Goal: Transaction & Acquisition: Purchase product/service

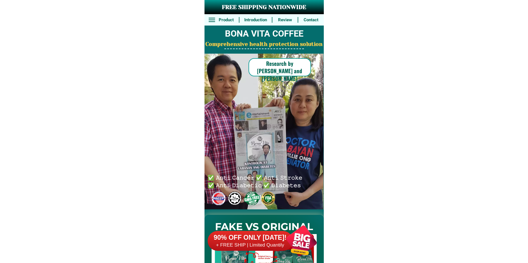
click at [304, 247] on div at bounding box center [301, 241] width 45 height 45
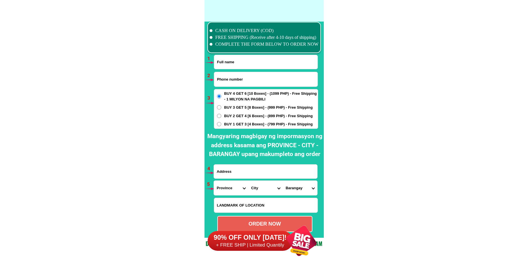
scroll to position [4175, 0]
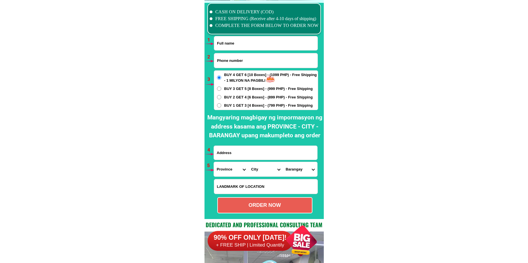
click at [234, 64] on input "Input phone_number" at bounding box center [265, 60] width 103 height 14
paste input "o9264493520"
drag, startPoint x: 220, startPoint y: 58, endPoint x: 213, endPoint y: 62, distance: 7.9
click at [213, 62] on div "CASH ON DELIVERY (COD) FREE SHIPPING (Receive after 4-10 days of shipping) COMP…" at bounding box center [263, 109] width 119 height 219
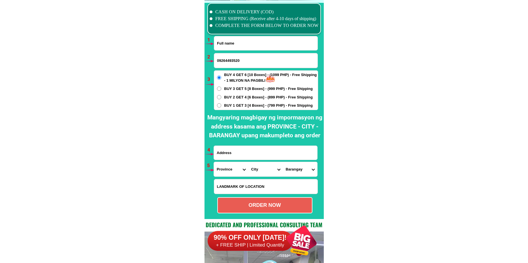
type input "09264493520"
click at [243, 43] on input "Input full_name" at bounding box center [265, 43] width 103 height 14
click at [239, 42] on input "Input full_name" at bounding box center [265, 43] width 103 height 14
paste input "[PERSON_NAME]"
type input "[PERSON_NAME]"
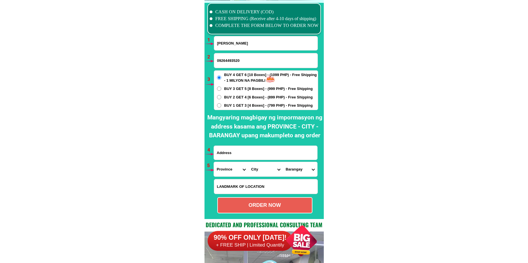
click at [226, 105] on span "BUY 1 GET 3 [4 Boxes] - (799 PHP) - Free Shipping" at bounding box center [268, 106] width 89 height 6
click at [221, 105] on input "BUY 1 GET 3 [4 Boxes] - (799 PHP) - Free Shipping" at bounding box center [219, 105] width 4 height 4
radio input "true"
click at [240, 156] on input "Input address" at bounding box center [265, 153] width 103 height 14
paste input "2 get 2 [PERSON_NAME] ako Probensia [PERSON_NAME] [DATE][GEOGRAPHIC_DATA][PERSO…"
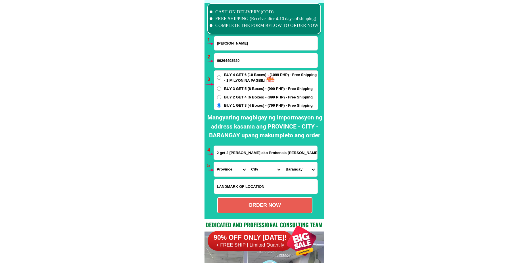
scroll to position [0, 93]
type input "2 get 2 [PERSON_NAME] ako Probensia [PERSON_NAME] [DATE][GEOGRAPHIC_DATA][PERSO…"
click at [227, 172] on select "Province [GEOGRAPHIC_DATA] [GEOGRAPHIC_DATA][PERSON_NAME][GEOGRAPHIC_DATA][GEOG…" at bounding box center [231, 169] width 34 height 14
select select "63_305"
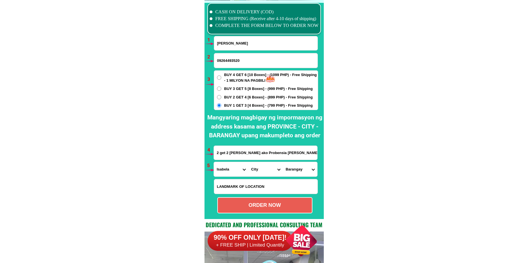
click at [214, 162] on select "Province [GEOGRAPHIC_DATA] [GEOGRAPHIC_DATA][PERSON_NAME][GEOGRAPHIC_DATA][GEOG…" at bounding box center [231, 169] width 34 height 14
click at [252, 168] on select "City [GEOGRAPHIC_DATA][PERSON_NAME]-city [GEOGRAPHIC_DATA][PERSON_NAME] Echague…" at bounding box center [265, 169] width 34 height 14
select select "63_3056336"
click at [248, 162] on select "City [GEOGRAPHIC_DATA][PERSON_NAME]-city [GEOGRAPHIC_DATA][PERSON_NAME] Echague…" at bounding box center [265, 169] width 34 height 14
drag, startPoint x: 297, startPoint y: 173, endPoint x: 299, endPoint y: 164, distance: 9.4
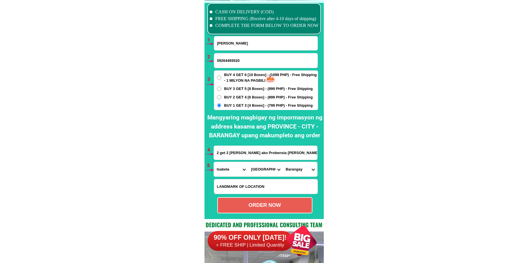
click at [297, 173] on select "Barangay [PERSON_NAME] Baluarte Bannawag norte [GEOGRAPHIC_DATA] [GEOGRAPHIC_DA…" at bounding box center [300, 169] width 34 height 14
click at [294, 171] on select "Barangay [PERSON_NAME] Baluarte Bannawag norte [GEOGRAPHIC_DATA] [GEOGRAPHIC_DA…" at bounding box center [300, 169] width 34 height 14
click at [301, 166] on select "Barangay [PERSON_NAME] Baluarte Bannawag norte [GEOGRAPHIC_DATA] [GEOGRAPHIC_DA…" at bounding box center [300, 169] width 34 height 14
click at [297, 169] on select "Barangay [PERSON_NAME] Baluarte Bannawag norte [GEOGRAPHIC_DATA] [GEOGRAPHIC_DA…" at bounding box center [300, 169] width 34 height 14
select select "63_30563363625"
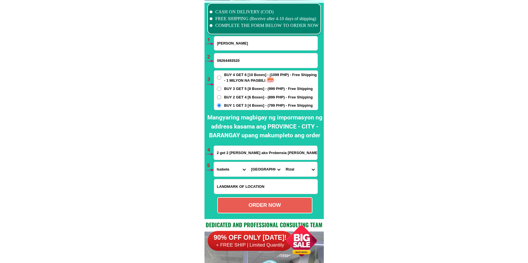
click at [283, 162] on select "Barangay [PERSON_NAME] Baluarte Bannawag norte [GEOGRAPHIC_DATA] [GEOGRAPHIC_DA…" at bounding box center [300, 169] width 34 height 14
click at [262, 215] on div at bounding box center [263, 111] width 119 height 216
click at [261, 205] on div "ORDER NOW" at bounding box center [265, 206] width 94 height 8
radio input "true"
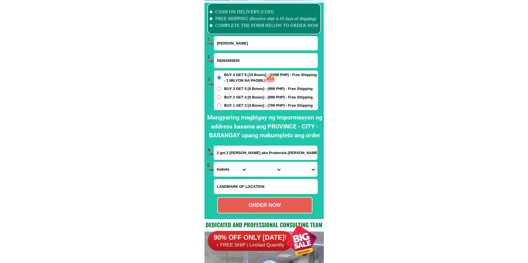
drag, startPoint x: 233, startPoint y: 41, endPoint x: 232, endPoint y: 51, distance: 10.0
click at [233, 41] on input "[PERSON_NAME]" at bounding box center [265, 43] width 103 height 14
paste input "[PERSON_NAME][MEDICAL_DATA]"
type input "[PERSON_NAME][MEDICAL_DATA]"
click at [222, 58] on input "09264493520" at bounding box center [265, 60] width 103 height 14
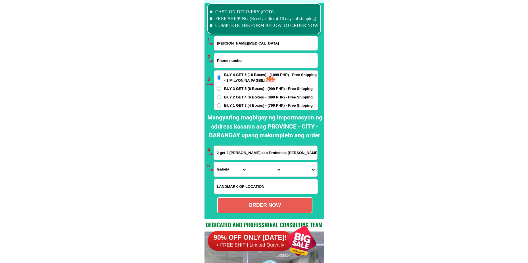
paste input "09093168486"
type input "09093168486"
click at [222, 107] on label "BUY 1 GET 3 [4 Boxes] - (799 PHP) - Free Shipping" at bounding box center [266, 106] width 104 height 6
click at [221, 107] on input "BUY 1 GET 3 [4 Boxes] - (799 PHP) - Free Shipping" at bounding box center [219, 105] width 4 height 4
radio input "true"
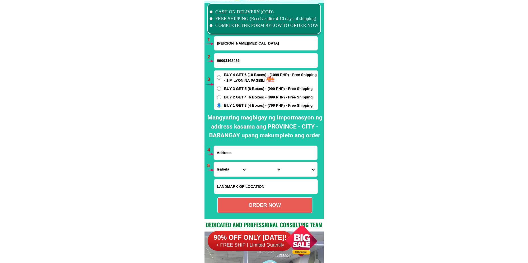
click at [246, 153] on input "Input address" at bounding box center [265, 153] width 103 height 14
paste input "Brgy north pob [PERSON_NAME] mis,or purok 7north plane"
type input "Brgy north pob [PERSON_NAME] mis,or purok 7north plane"
drag, startPoint x: 227, startPoint y: 168, endPoint x: 228, endPoint y: 164, distance: 4.4
click at [227, 168] on select "Province [GEOGRAPHIC_DATA] [GEOGRAPHIC_DATA][PERSON_NAME][GEOGRAPHIC_DATA][GEOG…" at bounding box center [231, 169] width 34 height 14
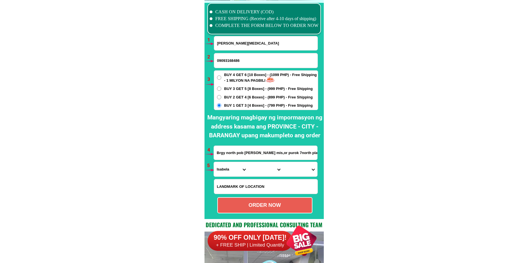
select select "63_386"
click at [214, 162] on select "Province [GEOGRAPHIC_DATA] [GEOGRAPHIC_DATA][PERSON_NAME][GEOGRAPHIC_DATA][GEOG…" at bounding box center [231, 169] width 34 height 14
drag, startPoint x: 255, startPoint y: 176, endPoint x: 257, endPoint y: 171, distance: 4.6
click at [255, 176] on select "City Alubijid [GEOGRAPHIC_DATA][PERSON_NAME][GEOGRAPHIC_DATA][GEOGRAPHIC_DATA] …" at bounding box center [265, 169] width 34 height 14
select select "63_3861812"
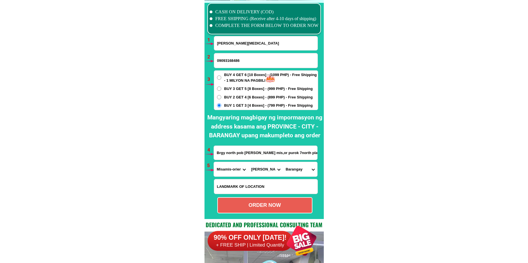
click at [248, 162] on select "City Alubijid [GEOGRAPHIC_DATA][PERSON_NAME][GEOGRAPHIC_DATA][GEOGRAPHIC_DATA] …" at bounding box center [265, 169] width 34 height 14
click at [291, 178] on form "[PERSON_NAME][MEDICAL_DATA] 09093168486 ORDER NOW Brgy north pob [PERSON_NAME][…" at bounding box center [265, 124] width 104 height 177
click at [293, 170] on select "Barangay [PERSON_NAME][GEOGRAPHIC_DATA]-aguyan [PERSON_NAME] [GEOGRAPHIC_DATA] …" at bounding box center [300, 169] width 34 height 14
select select "63_386181216"
click at [283, 162] on select "Barangay [PERSON_NAME][GEOGRAPHIC_DATA]-aguyan [PERSON_NAME] [GEOGRAPHIC_DATA] …" at bounding box center [300, 169] width 34 height 14
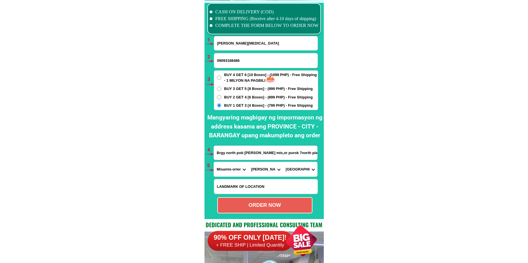
click at [272, 200] on div "ORDER NOW" at bounding box center [264, 205] width 95 height 16
radio input "true"
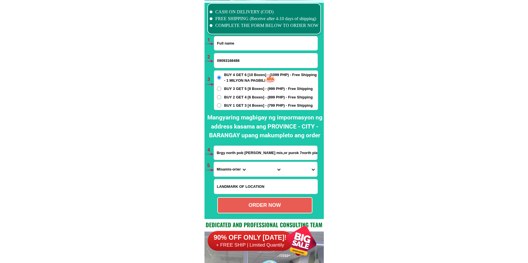
click at [232, 45] on input "Input full_name" at bounding box center [265, 43] width 103 height 14
paste input "[PERSON_NAME]"
type input "[PERSON_NAME]"
click at [233, 58] on input "09093168486" at bounding box center [265, 60] width 103 height 14
paste input "09094953352"
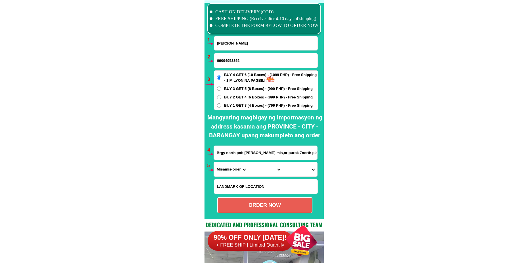
type input "09094953352"
click at [242, 152] on input "Brgy north pob [PERSON_NAME] mis,or purok 7north plane" at bounding box center [265, 153] width 103 height 14
paste input "[PERSON_NAME] #47 apugan irisan purok 8 irisan [GEOGRAPHIC_DATA]."
type input "[PERSON_NAME] #47 apugan irisan purok 8 irisan [GEOGRAPHIC_DATA]."
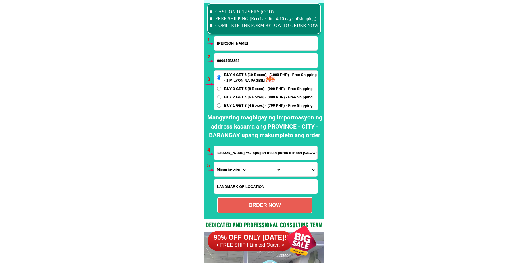
click at [226, 170] on select "Province [GEOGRAPHIC_DATA] [GEOGRAPHIC_DATA][PERSON_NAME][GEOGRAPHIC_DATA][GEOG…" at bounding box center [231, 169] width 34 height 14
select select "63_695"
click at [214, 162] on select "Province [GEOGRAPHIC_DATA] [GEOGRAPHIC_DATA][PERSON_NAME][GEOGRAPHIC_DATA][GEOG…" at bounding box center [231, 169] width 34 height 14
click at [250, 169] on select "City Atok [GEOGRAPHIC_DATA]-city [GEOGRAPHIC_DATA] [GEOGRAPHIC_DATA] Buguias It…" at bounding box center [265, 169] width 34 height 14
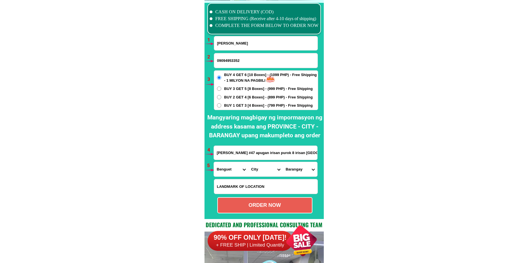
select select "63_6951986"
click at [248, 162] on select "City Atok [GEOGRAPHIC_DATA]-city [GEOGRAPHIC_DATA] [GEOGRAPHIC_DATA] Buguias It…" at bounding box center [265, 169] width 34 height 14
drag, startPoint x: 293, startPoint y: 170, endPoint x: 295, endPoint y: 164, distance: 5.9
click at [293, 170] on select "[GEOGRAPHIC_DATA][PERSON_NAME][GEOGRAPHIC_DATA][GEOGRAPHIC_DATA] ([GEOGRAPHIC_D…" at bounding box center [300, 169] width 34 height 14
select select "63_695198655590"
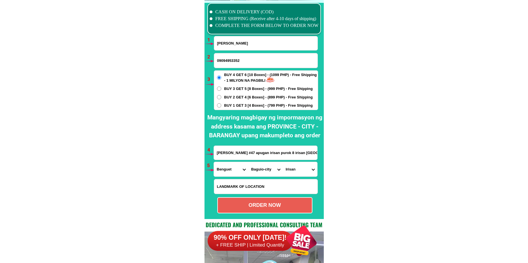
click at [283, 162] on select "[GEOGRAPHIC_DATA][PERSON_NAME][GEOGRAPHIC_DATA][GEOGRAPHIC_DATA] ([GEOGRAPHIC_D…" at bounding box center [300, 169] width 34 height 14
click at [246, 104] on span "BUY 1 GET 3 [4 Boxes] - (799 PHP) - Free Shipping" at bounding box center [268, 106] width 89 height 6
click at [221, 104] on input "BUY 1 GET 3 [4 Boxes] - (799 PHP) - Free Shipping" at bounding box center [219, 105] width 4 height 4
click at [262, 205] on div "ORDER NOW" at bounding box center [265, 206] width 94 height 8
radio input "true"
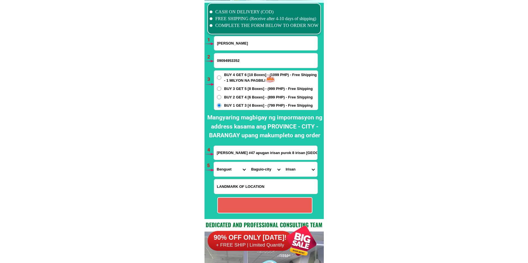
radio input "true"
click at [246, 41] on input "[PERSON_NAME]" at bounding box center [265, 43] width 103 height 14
paste input "[PERSON_NAME] C. [GEOGRAPHIC_DATA],"
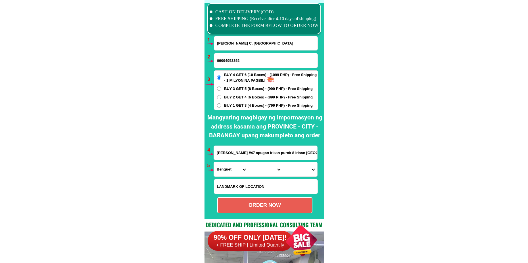
type input "[PERSON_NAME] C. [GEOGRAPHIC_DATA]"
click at [224, 60] on input "09094953352" at bounding box center [265, 60] width 103 height 14
paste input "09757779192"
type input "09757779192"
click at [257, 148] on input "[PERSON_NAME] #47 apugan irisan purok 8 irisan [GEOGRAPHIC_DATA]." at bounding box center [265, 153] width 103 height 14
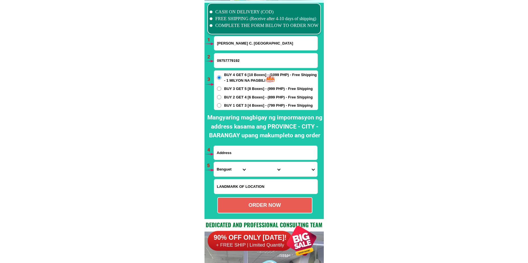
paste input "[STREET_ADDRESS]"
type input "[STREET_ADDRESS]"
click at [231, 167] on select "Province [GEOGRAPHIC_DATA] [GEOGRAPHIC_DATA][PERSON_NAME][GEOGRAPHIC_DATA][GEOG…" at bounding box center [231, 169] width 34 height 14
select select "63_219"
click at [214, 162] on select "Province [GEOGRAPHIC_DATA] [GEOGRAPHIC_DATA][PERSON_NAME][GEOGRAPHIC_DATA][GEOG…" at bounding box center [231, 169] width 34 height 14
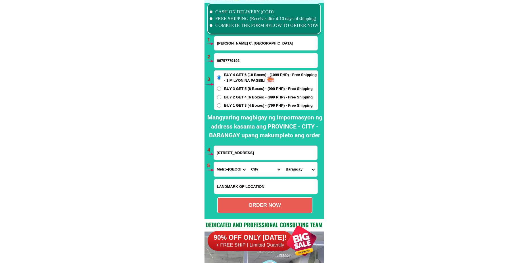
click at [257, 171] on select "City [GEOGRAPHIC_DATA] [GEOGRAPHIC_DATA] [GEOGRAPHIC_DATA] [GEOGRAPHIC_DATA]-ci…" at bounding box center [265, 169] width 34 height 14
select select "63_2194070"
click at [248, 162] on select "City [GEOGRAPHIC_DATA] [GEOGRAPHIC_DATA] [GEOGRAPHIC_DATA] [GEOGRAPHIC_DATA]-ci…" at bounding box center [265, 169] width 34 height 14
drag, startPoint x: 294, startPoint y: 166, endPoint x: 293, endPoint y: 163, distance: 3.8
click at [293, 166] on select "Barangay [PERSON_NAME] [PERSON_NAME] Bagbag Bago bantay Bagong lipunan ng crame…" at bounding box center [300, 169] width 34 height 14
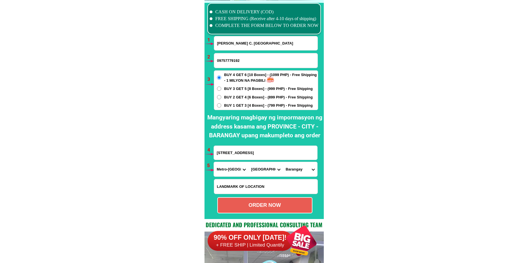
select select "63_21940702977"
click at [283, 162] on select "Barangay [PERSON_NAME] [PERSON_NAME] Bagbag Bago bantay Bagong lipunan ng crame…" at bounding box center [300, 169] width 34 height 14
drag, startPoint x: 270, startPoint y: 200, endPoint x: 258, endPoint y: 181, distance: 23.3
click at [270, 202] on div "ORDER NOW" at bounding box center [264, 205] width 95 height 16
type input "[STREET_ADDRESS]"
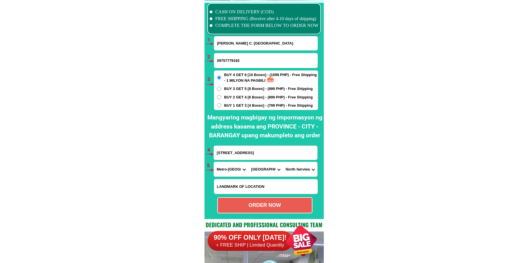
radio input "true"
